Goal: Task Accomplishment & Management: Manage account settings

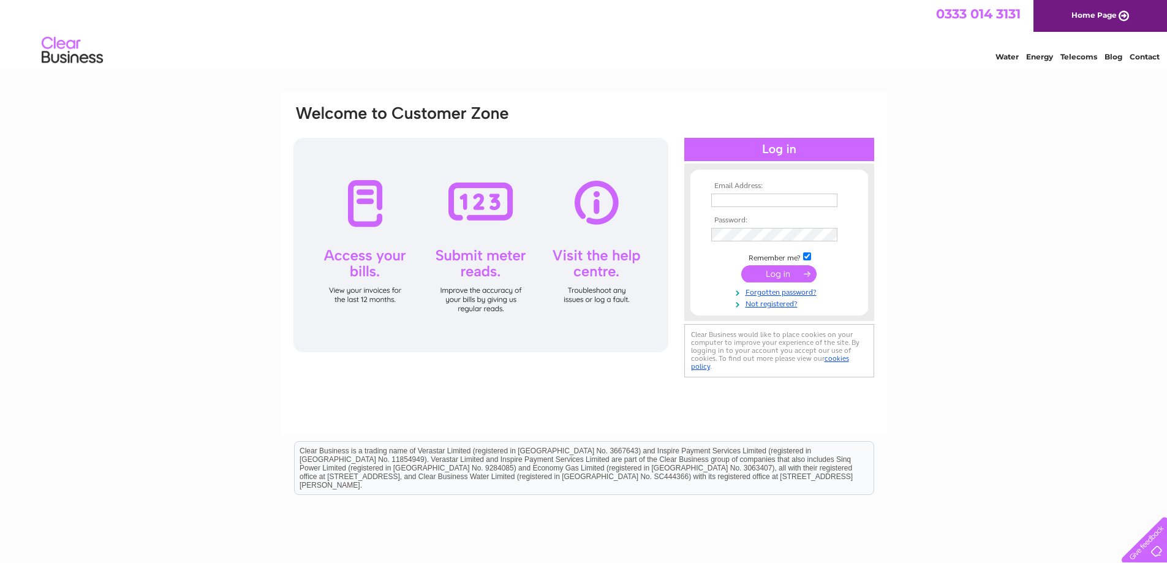
type input "Purchaseledger@autisminitiatives.org"
click at [779, 272] on input "submit" at bounding box center [778, 273] width 75 height 17
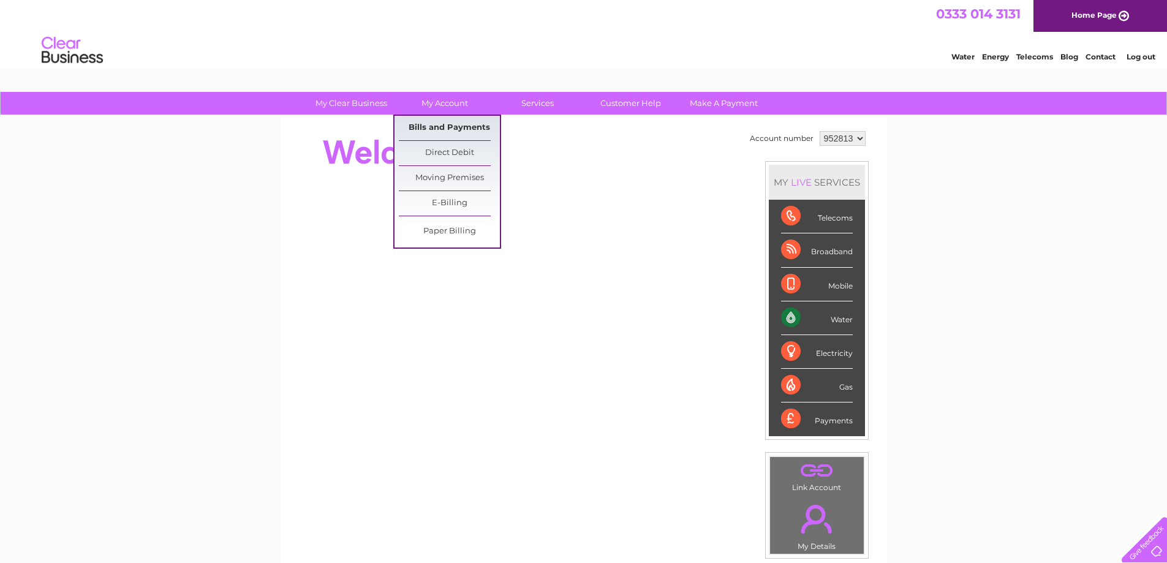
click at [454, 129] on link "Bills and Payments" at bounding box center [449, 128] width 101 height 24
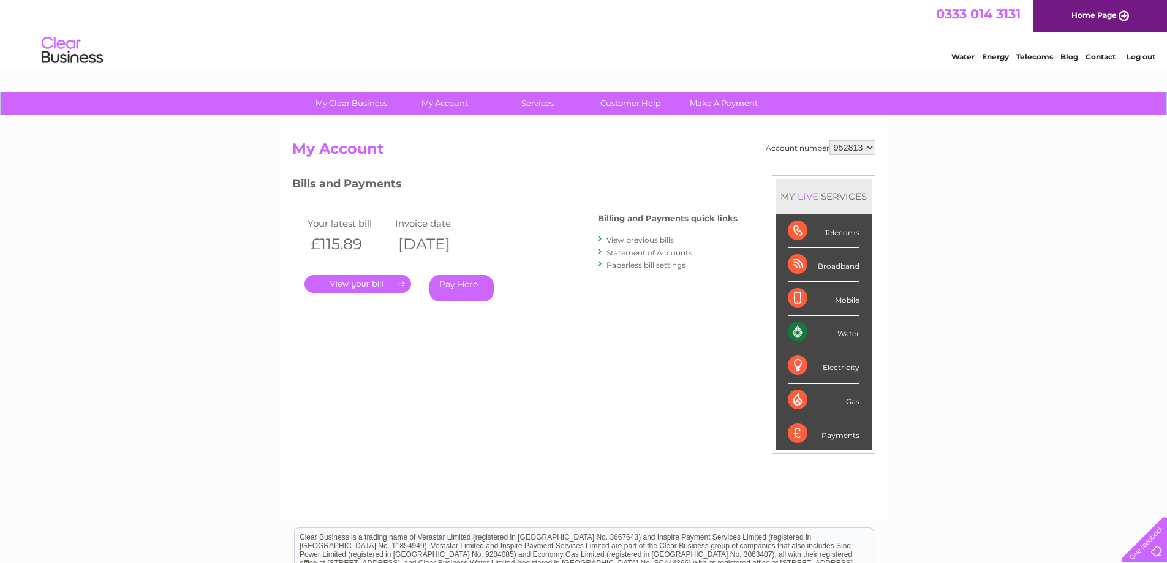
click at [372, 282] on link "." at bounding box center [357, 284] width 107 height 18
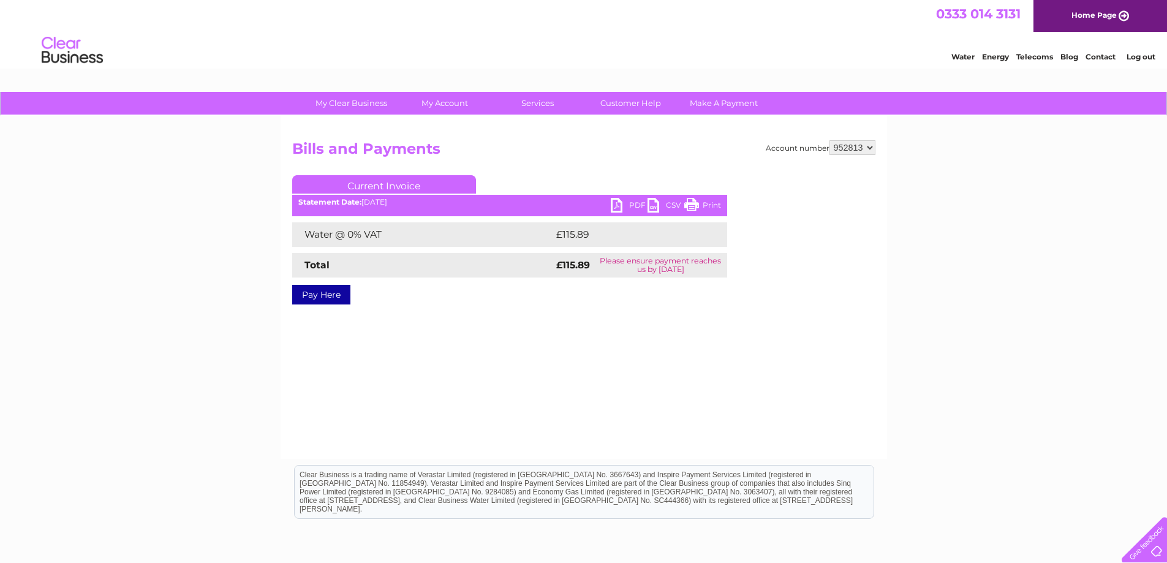
click at [620, 206] on link "PDF" at bounding box center [629, 207] width 37 height 18
